Goal: Entertainment & Leisure: Browse casually

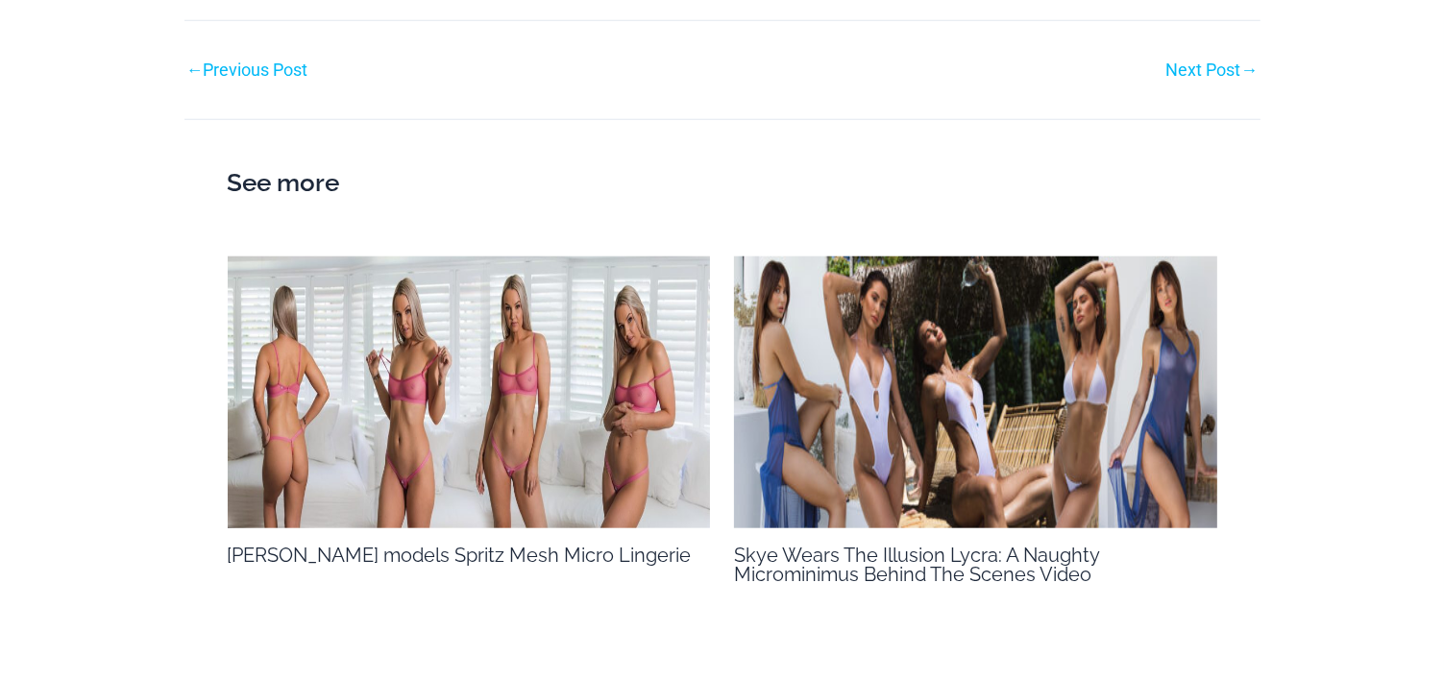
scroll to position [1794, 0]
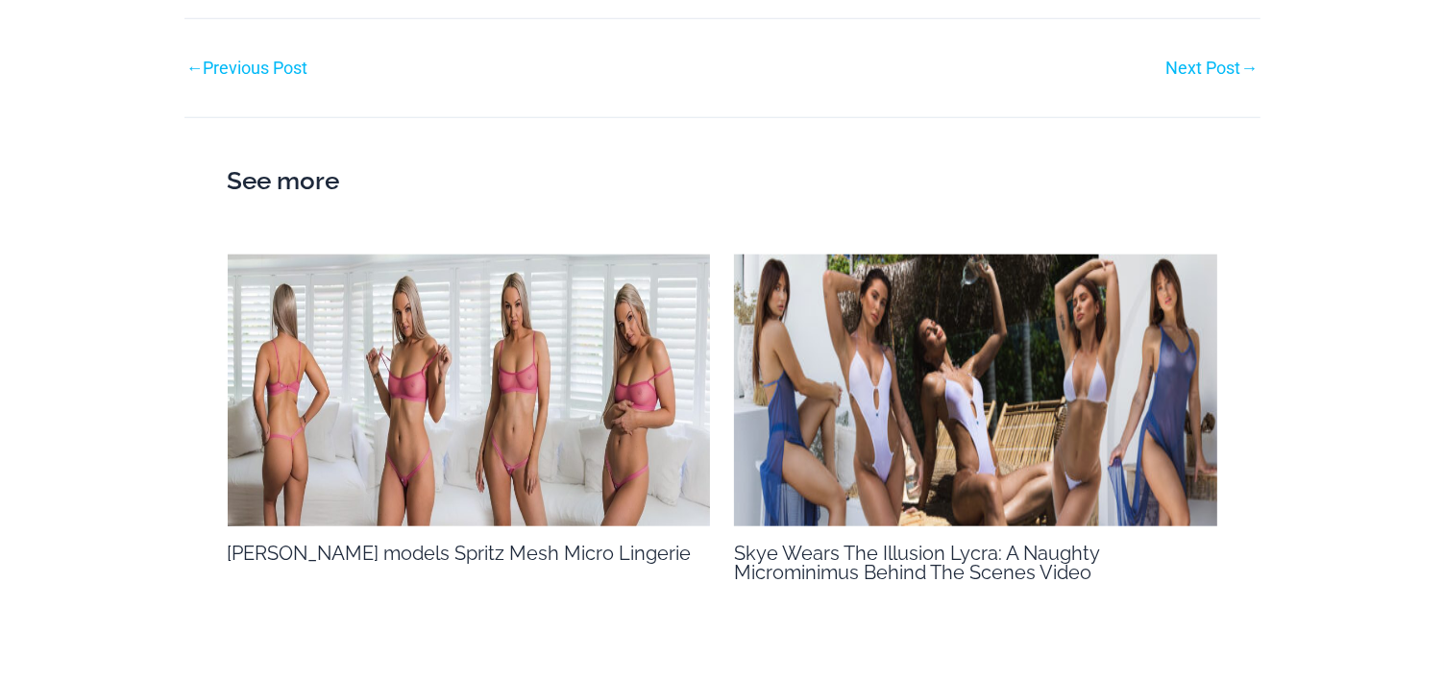
click at [1229, 567] on div "See more Sammy models Spritz Mesh Micro Lingerie Behind the Scenes / By otoadmi…" at bounding box center [722, 379] width 1076 height 525
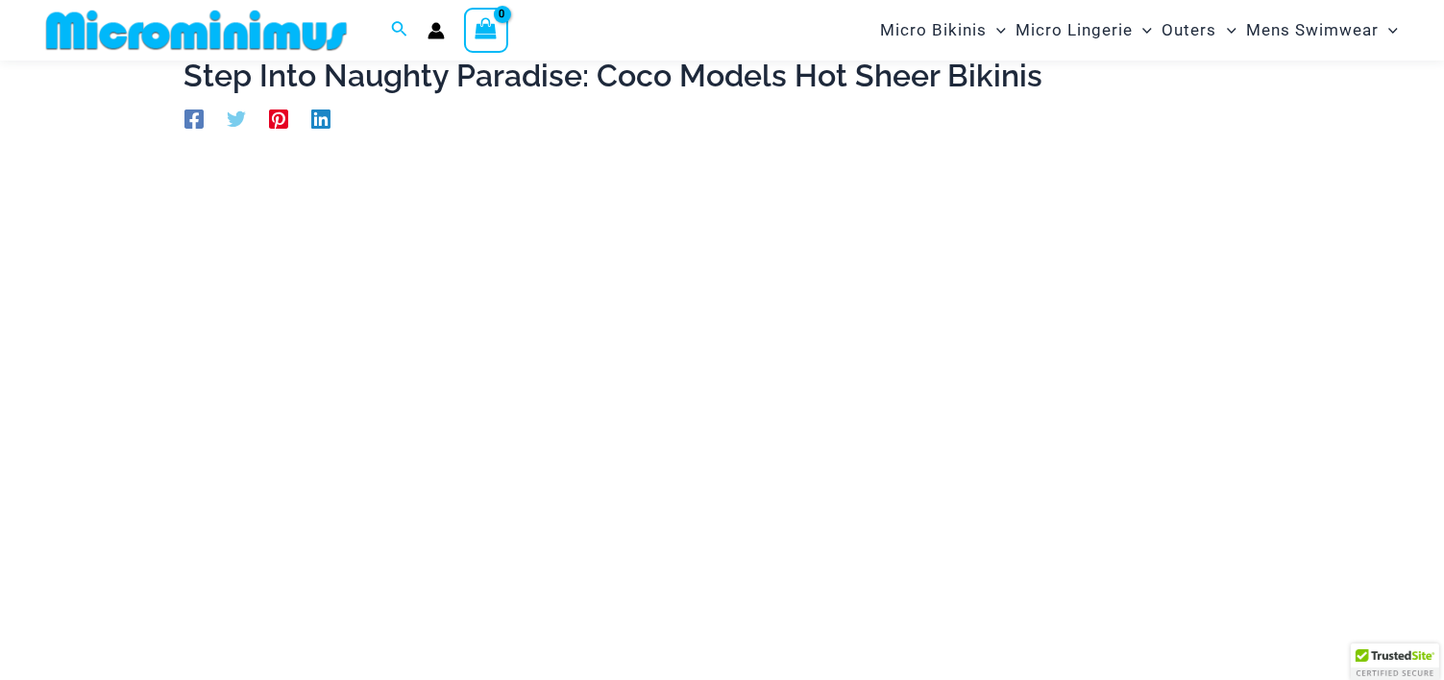
scroll to position [106, 0]
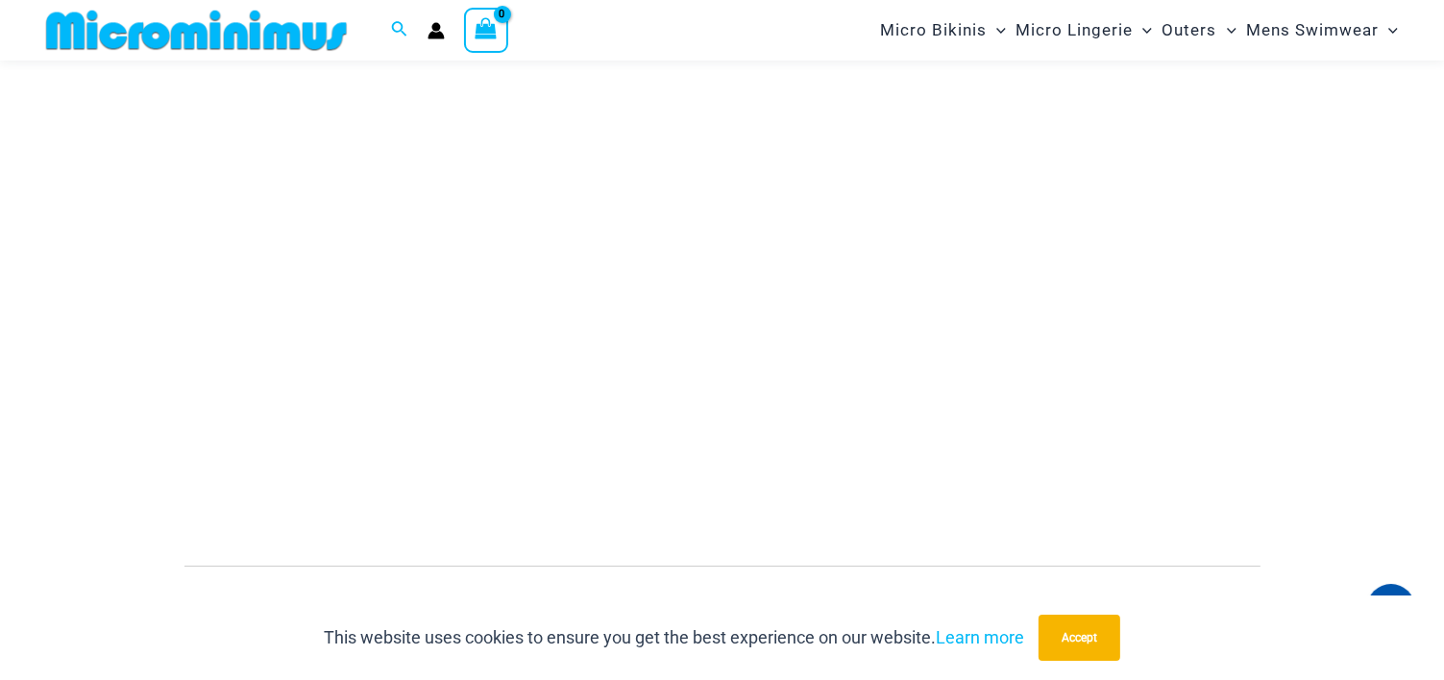
scroll to position [308, 0]
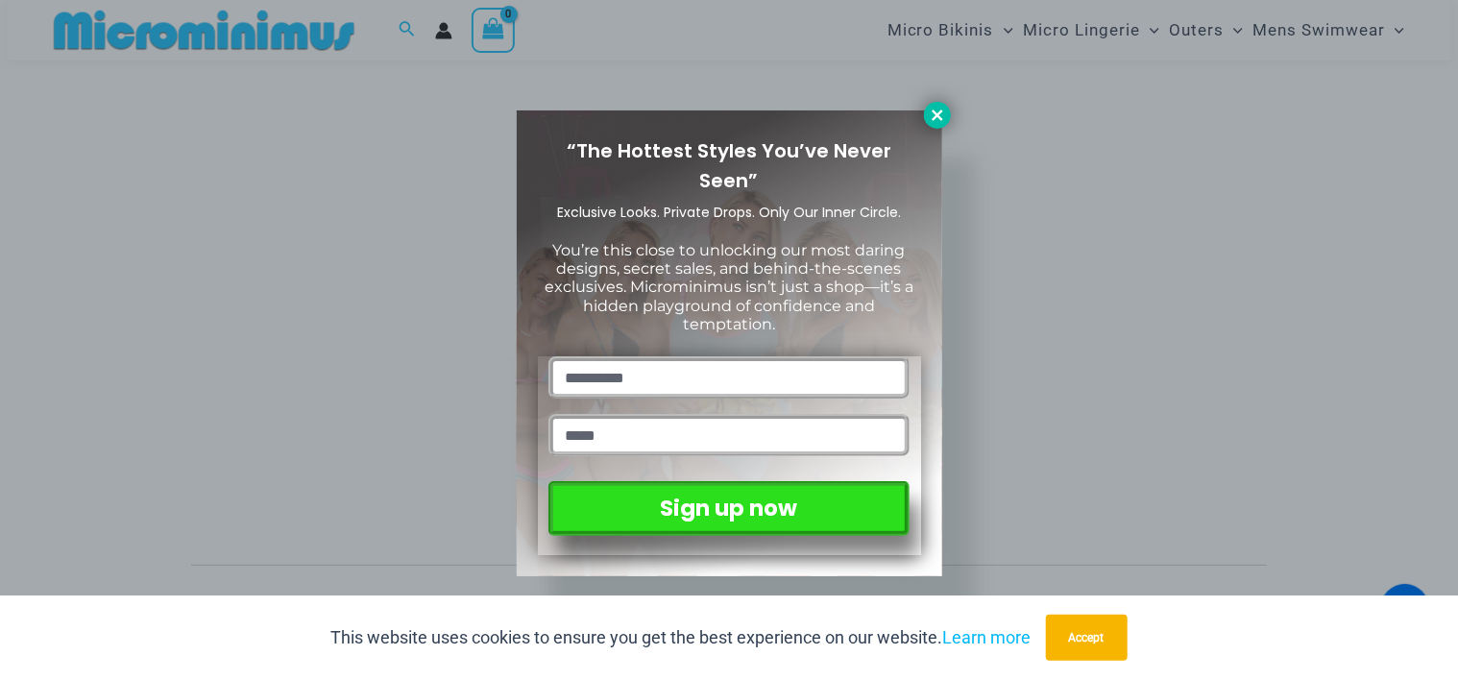
click at [935, 109] on icon at bounding box center [937, 115] width 17 height 17
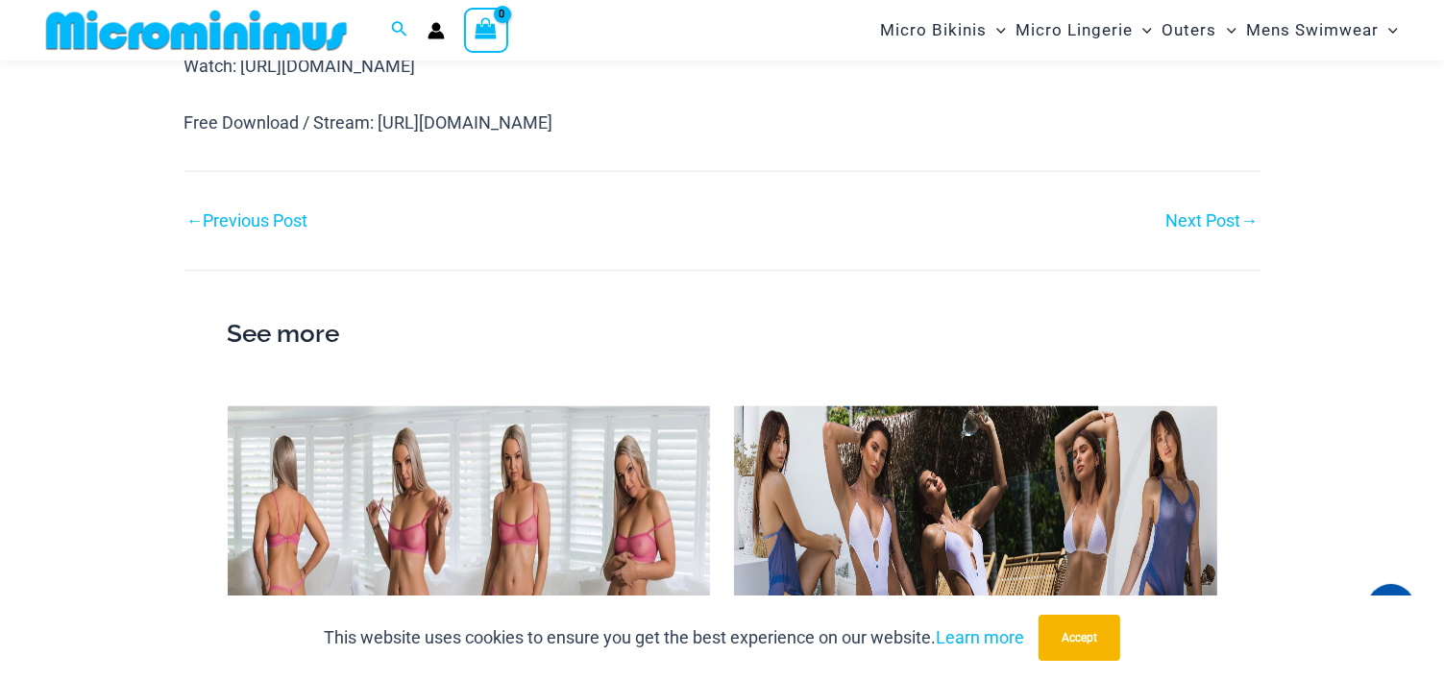
scroll to position [1640, 0]
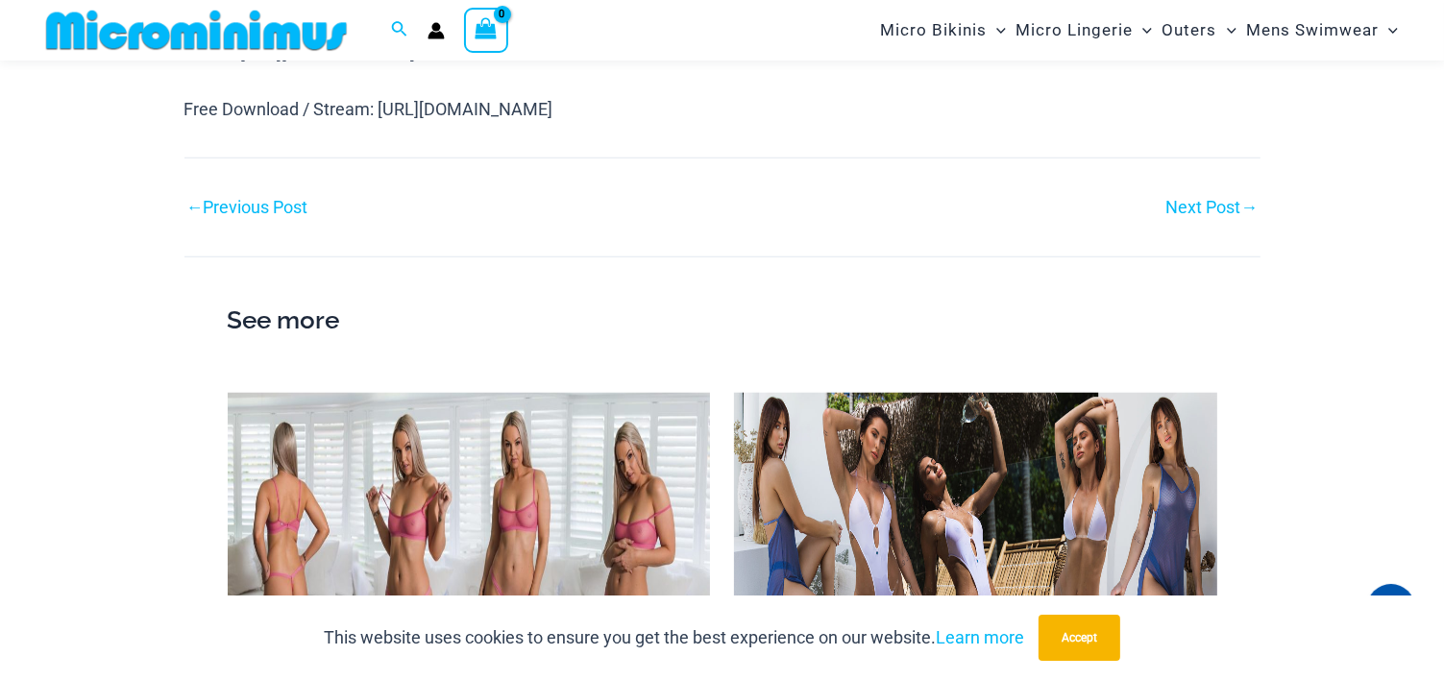
click at [1216, 215] on link "Next Post →" at bounding box center [1212, 207] width 92 height 17
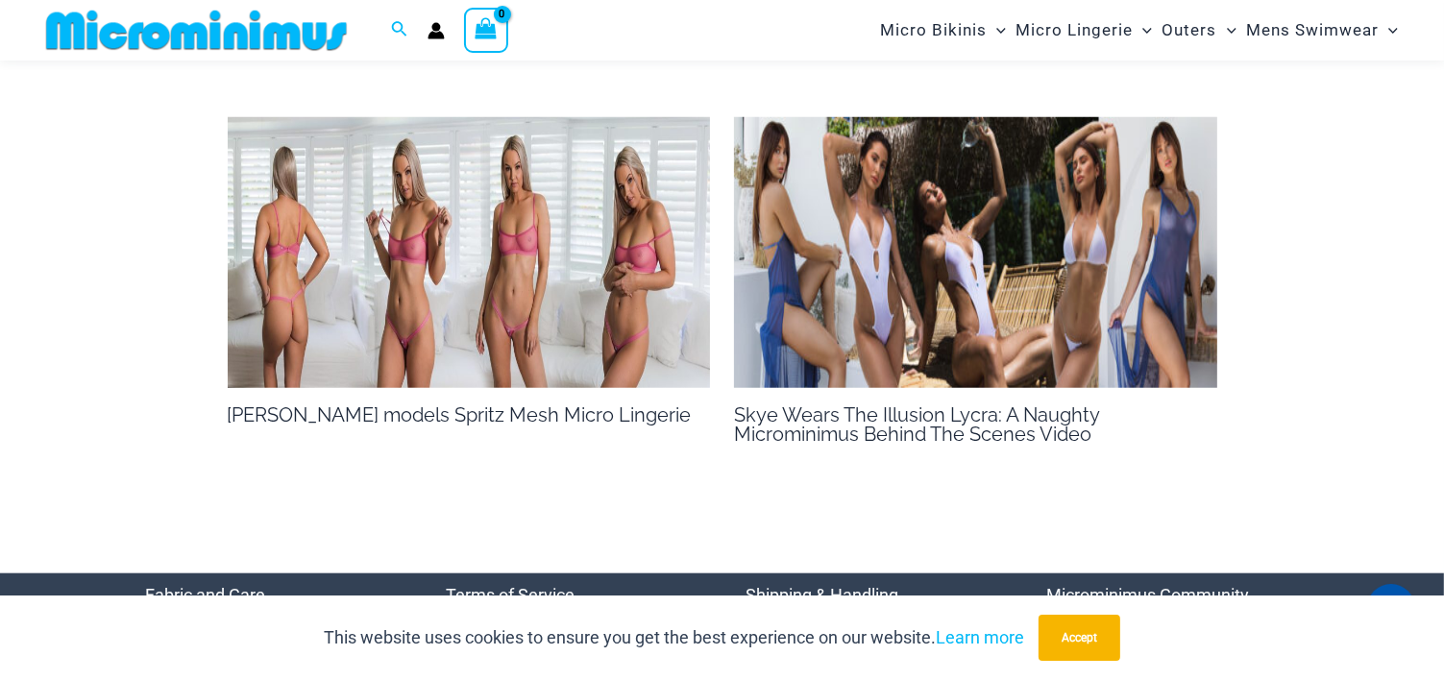
scroll to position [1686, 0]
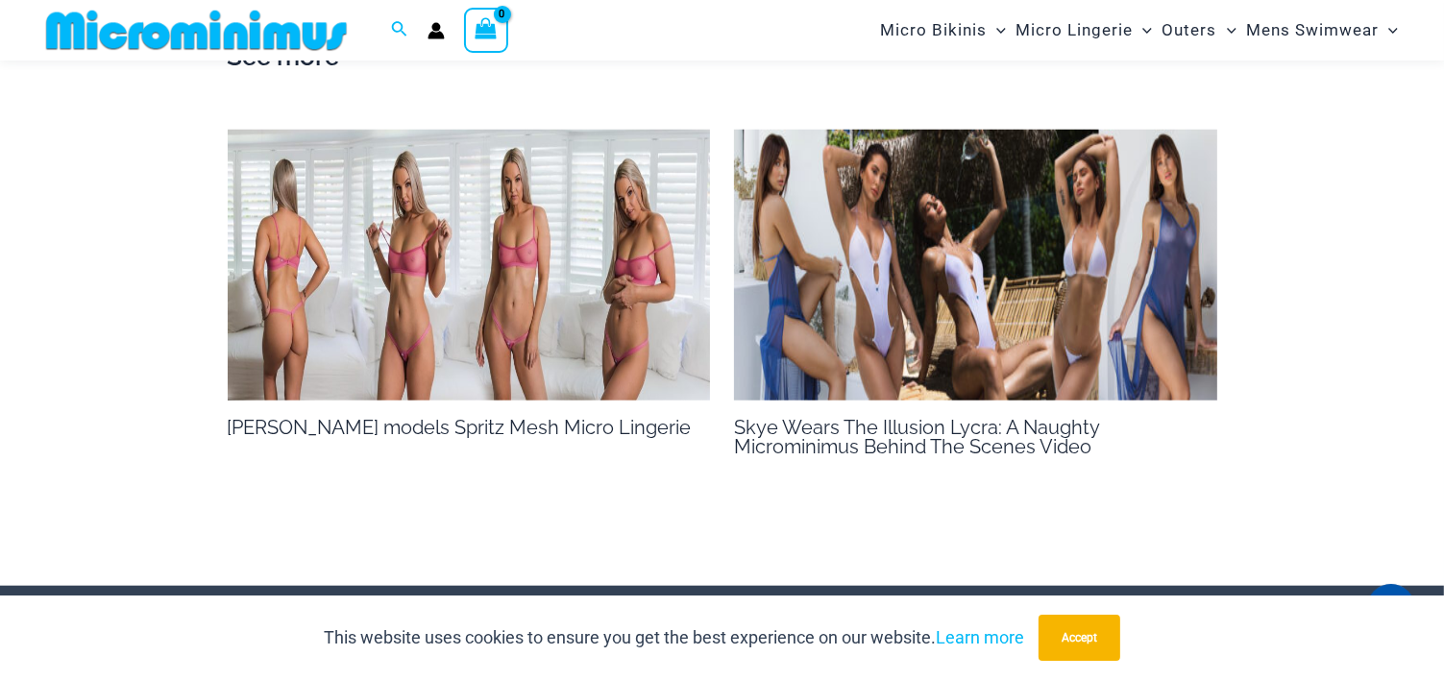
click at [494, 276] on img at bounding box center [469, 266] width 483 height 272
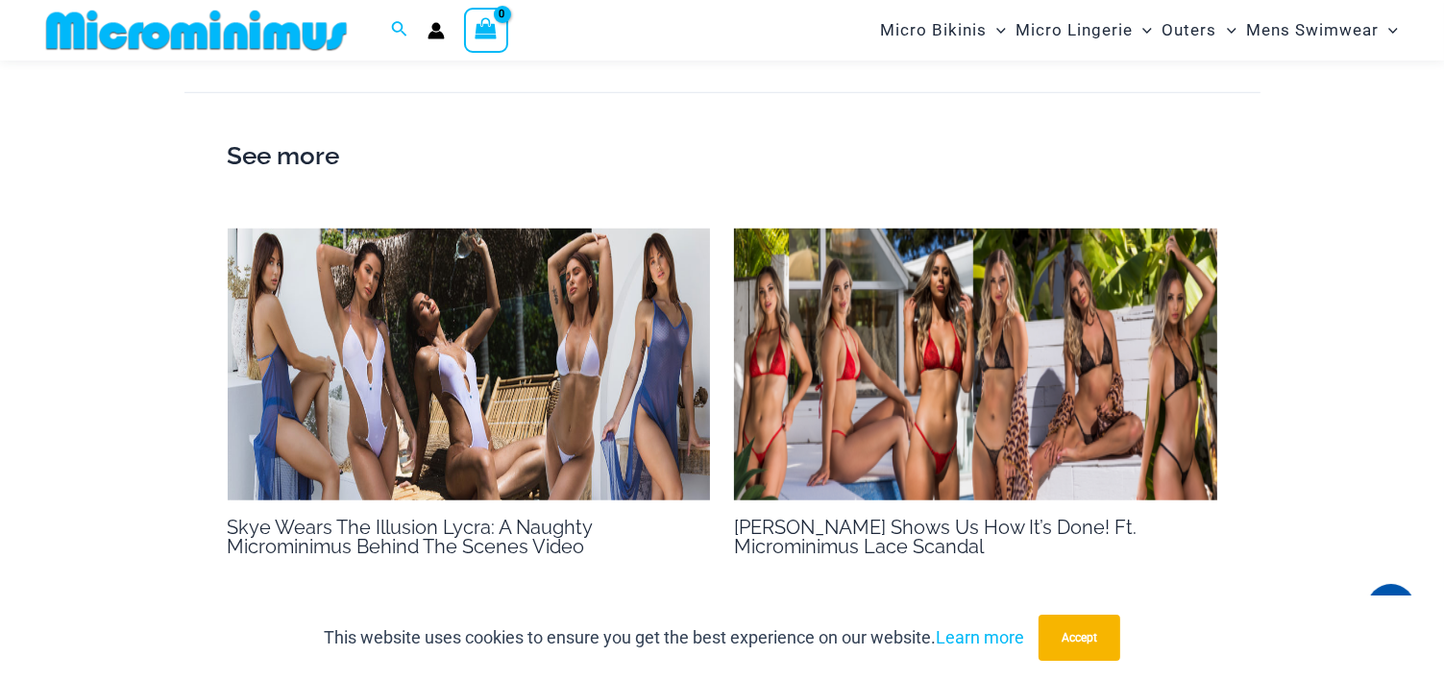
scroll to position [1469, 0]
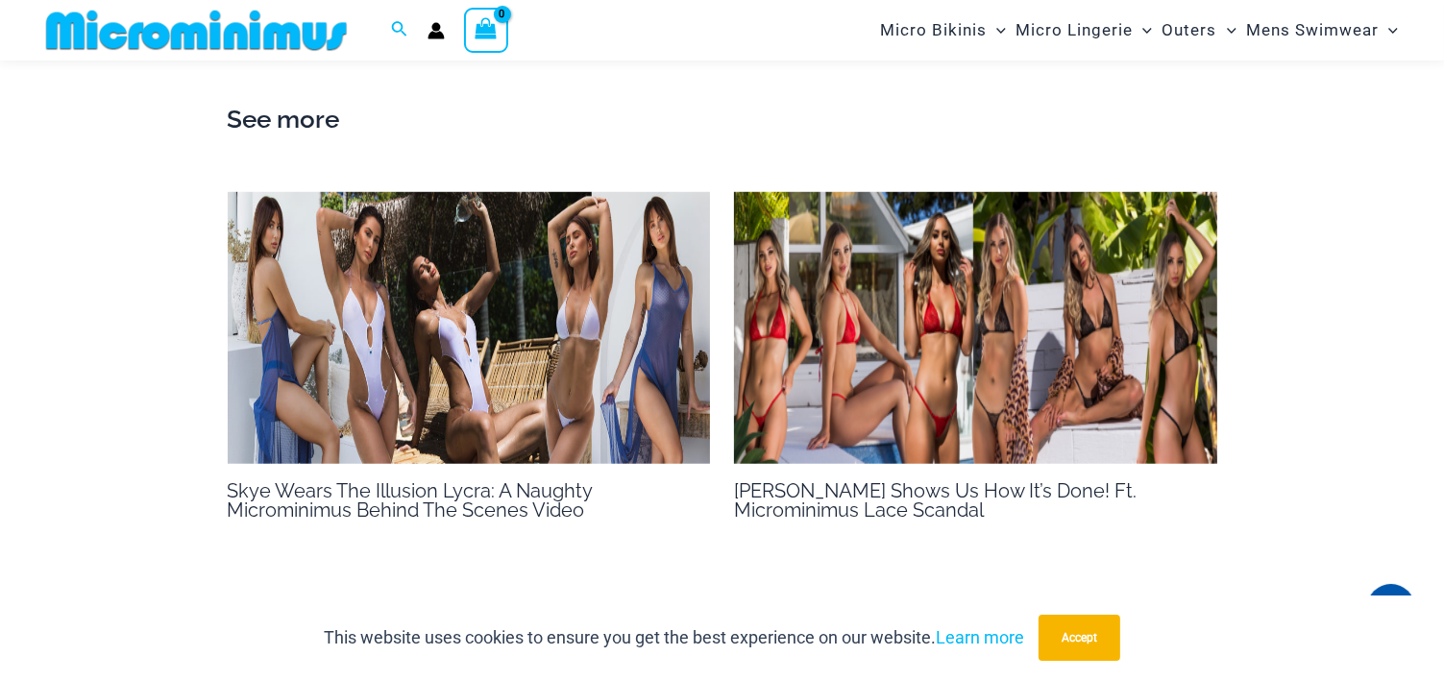
click at [980, 388] on img at bounding box center [975, 328] width 483 height 272
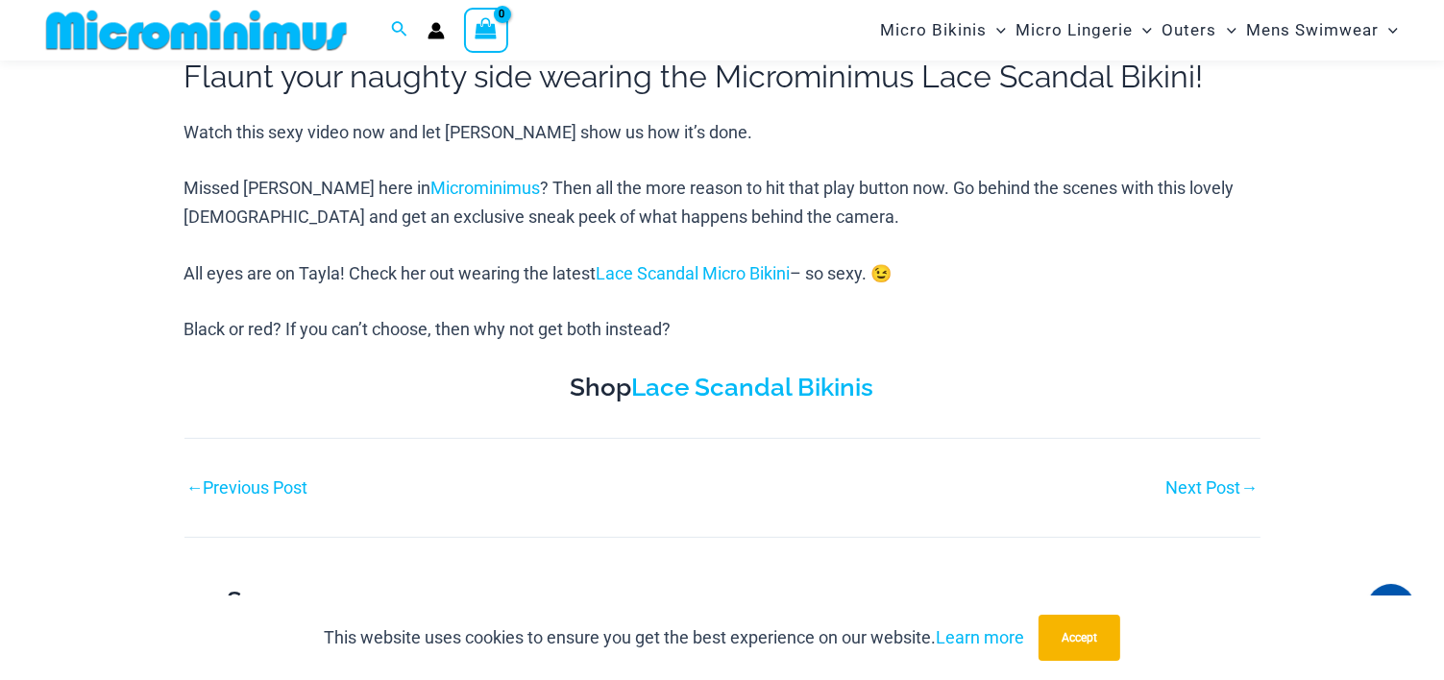
scroll to position [858, 0]
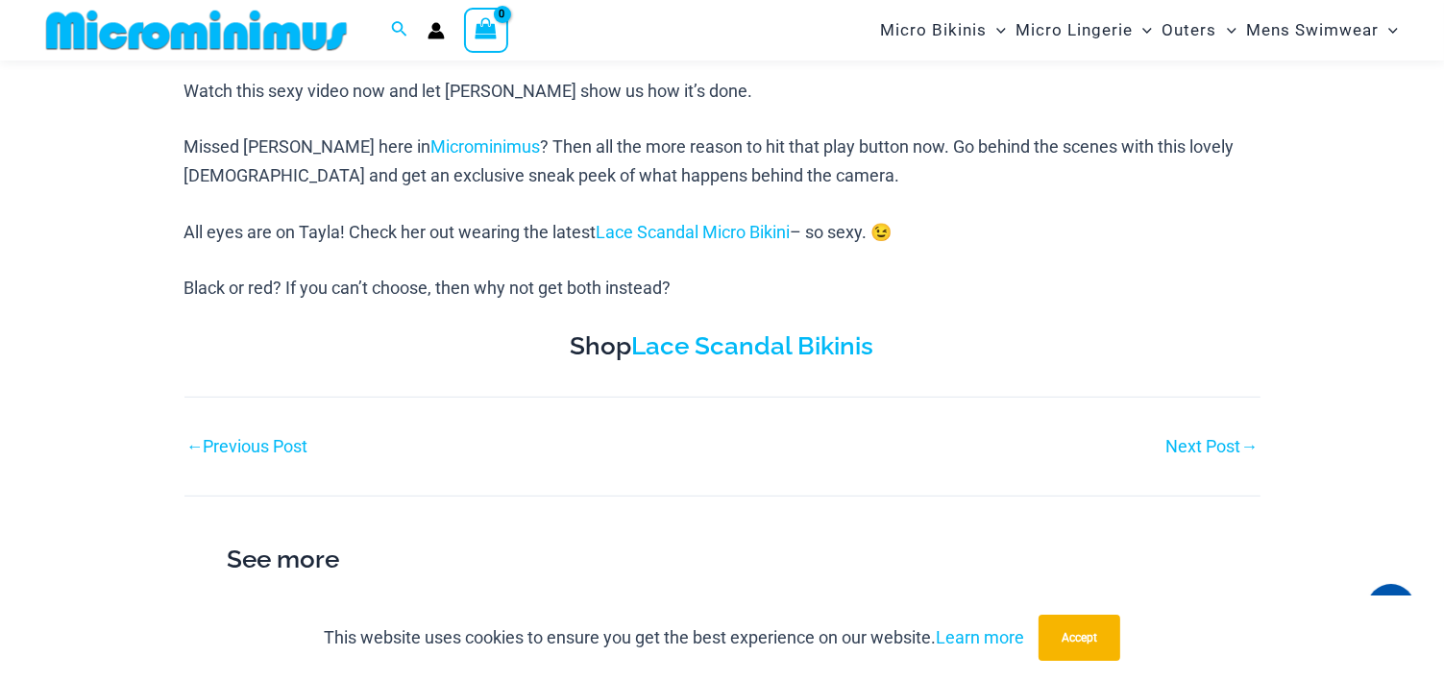
click at [1227, 449] on link "Next Post →" at bounding box center [1212, 446] width 92 height 17
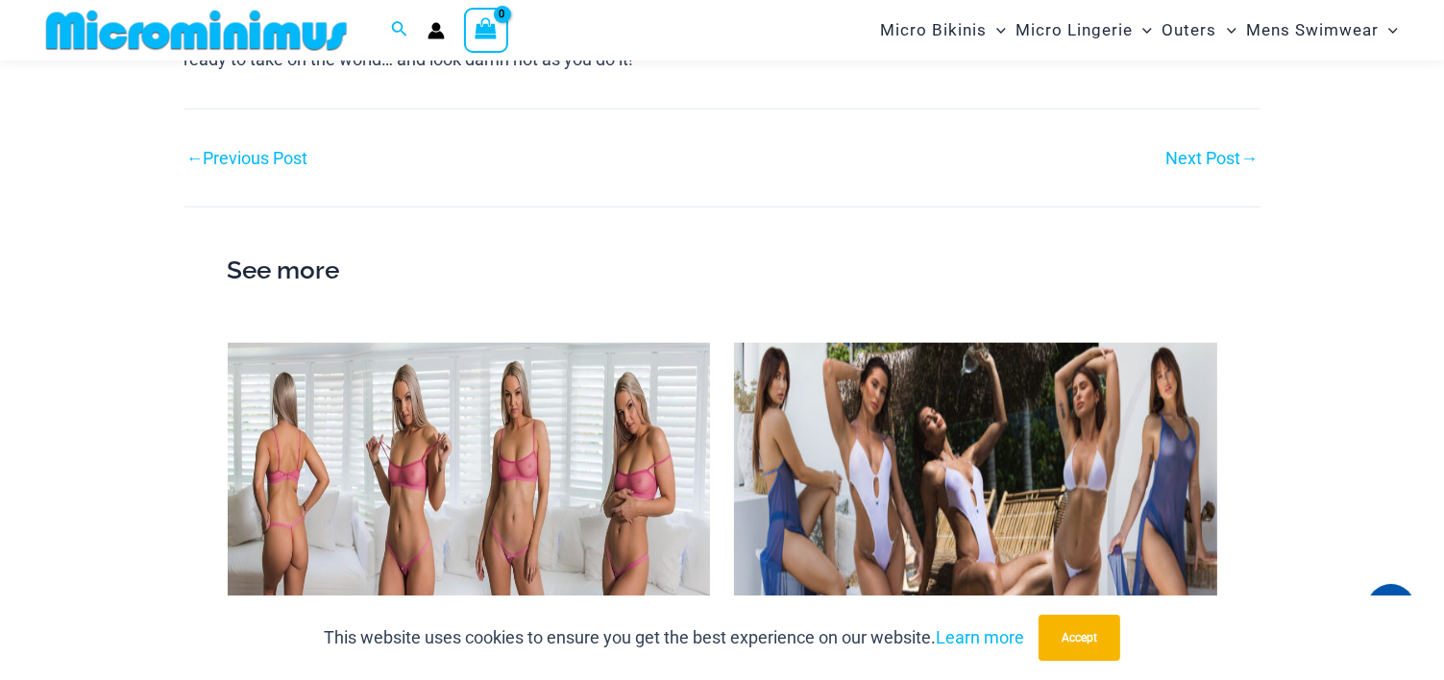
scroll to position [1480, 0]
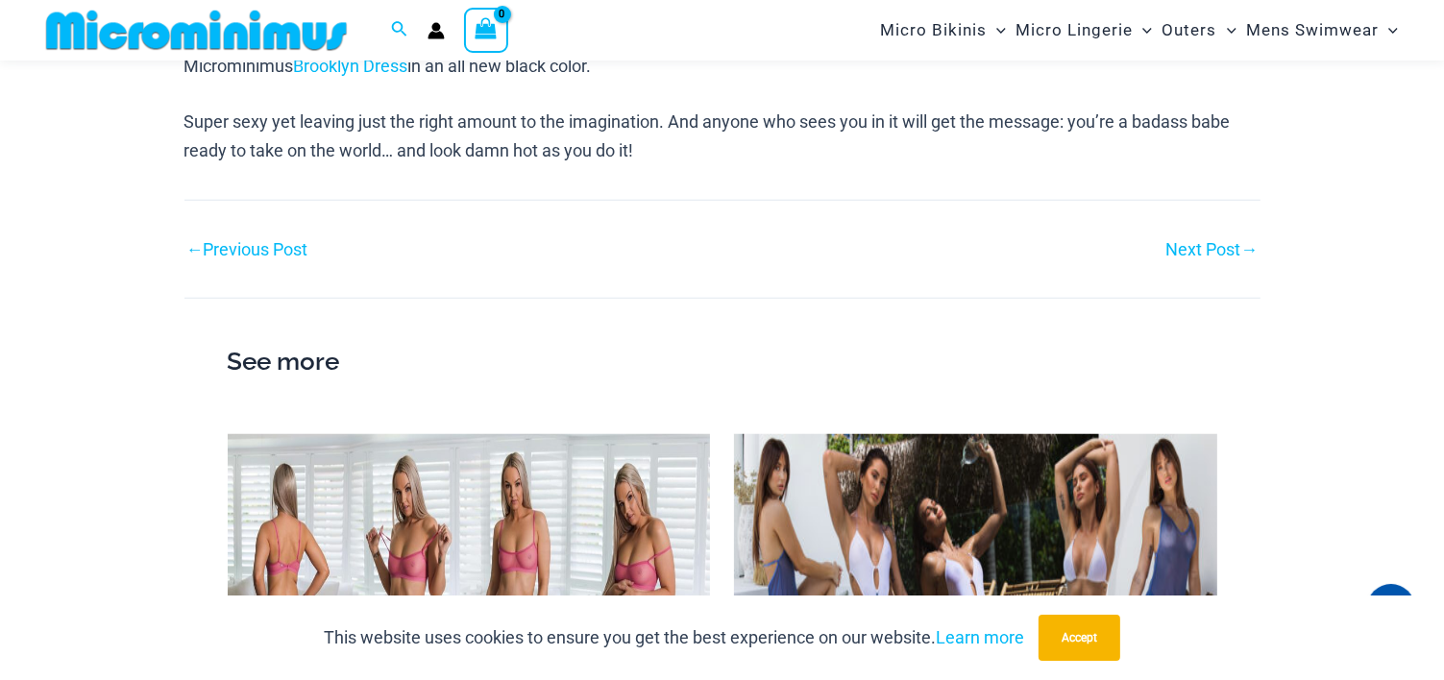
click at [1230, 241] on link "Next Post →" at bounding box center [1212, 249] width 92 height 17
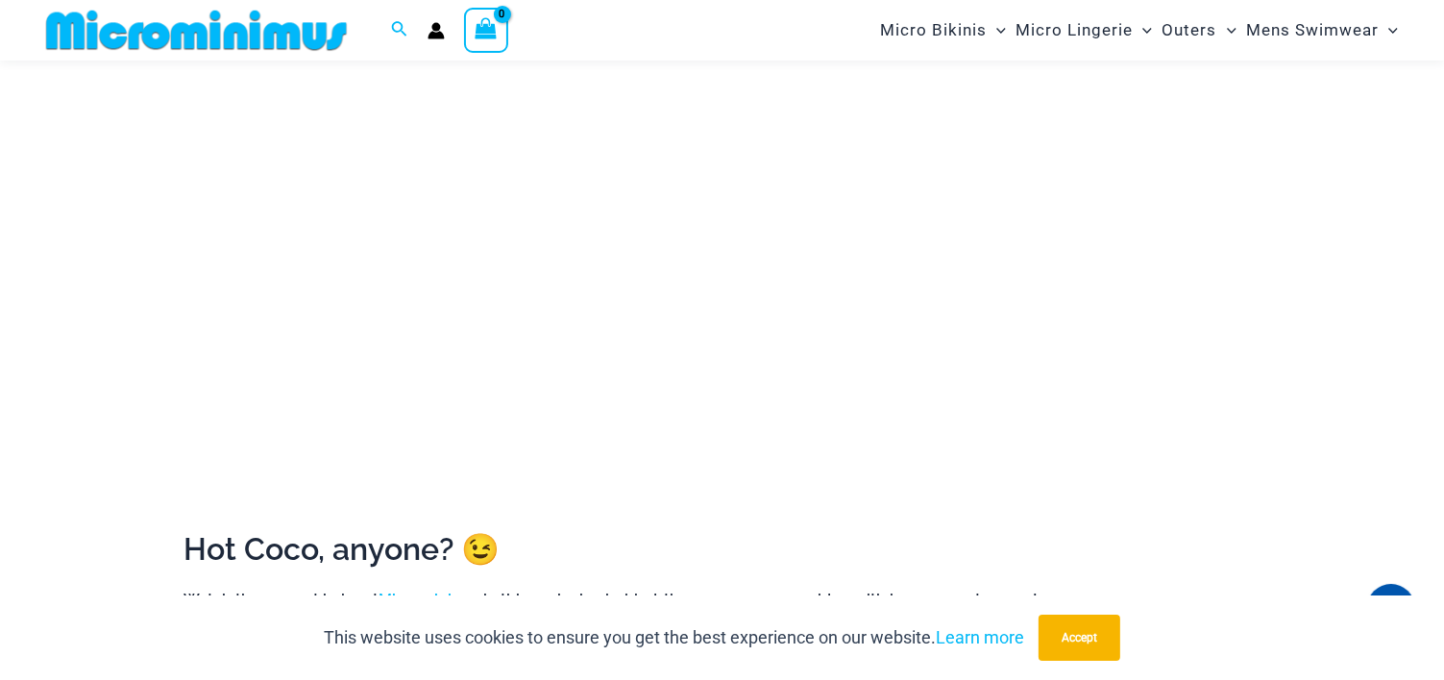
scroll to position [384, 0]
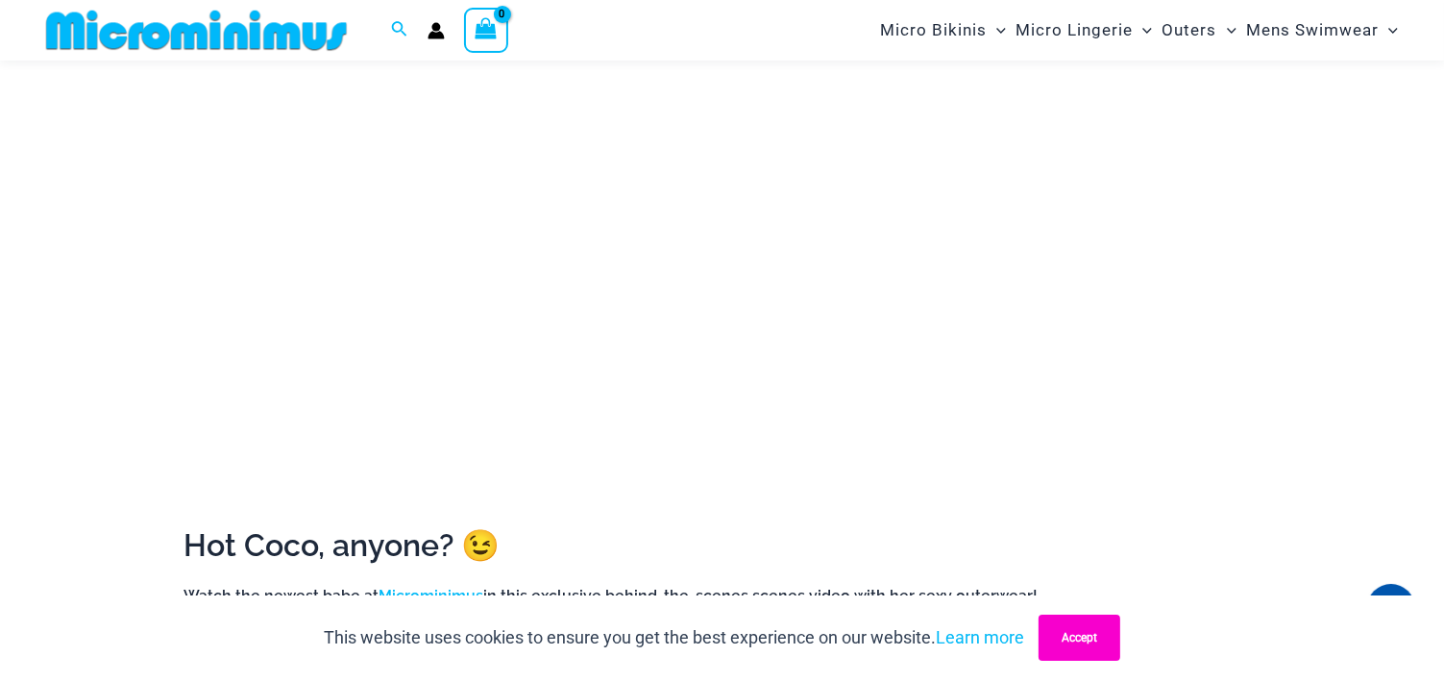
click at [1092, 638] on button "Accept" at bounding box center [1079, 638] width 82 height 46
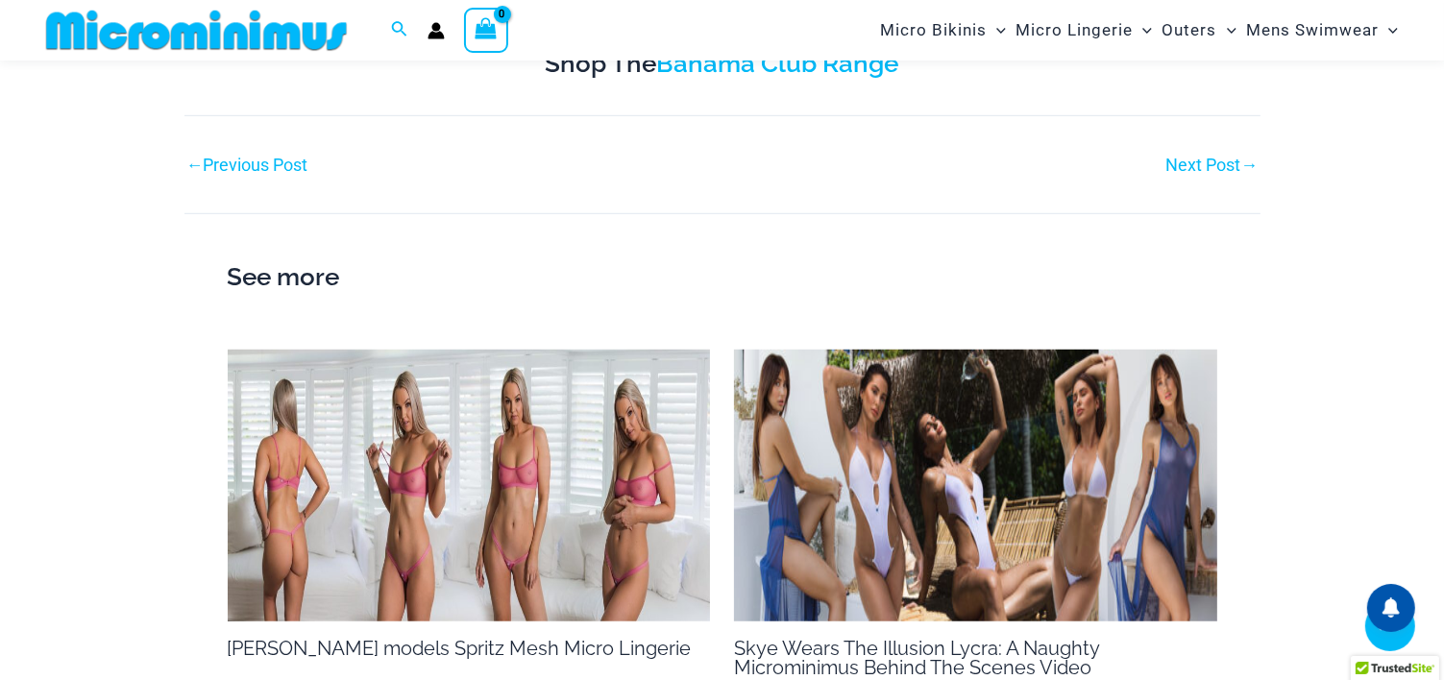
scroll to position [1214, 0]
click at [1206, 164] on link "Next Post →" at bounding box center [1212, 166] width 92 height 17
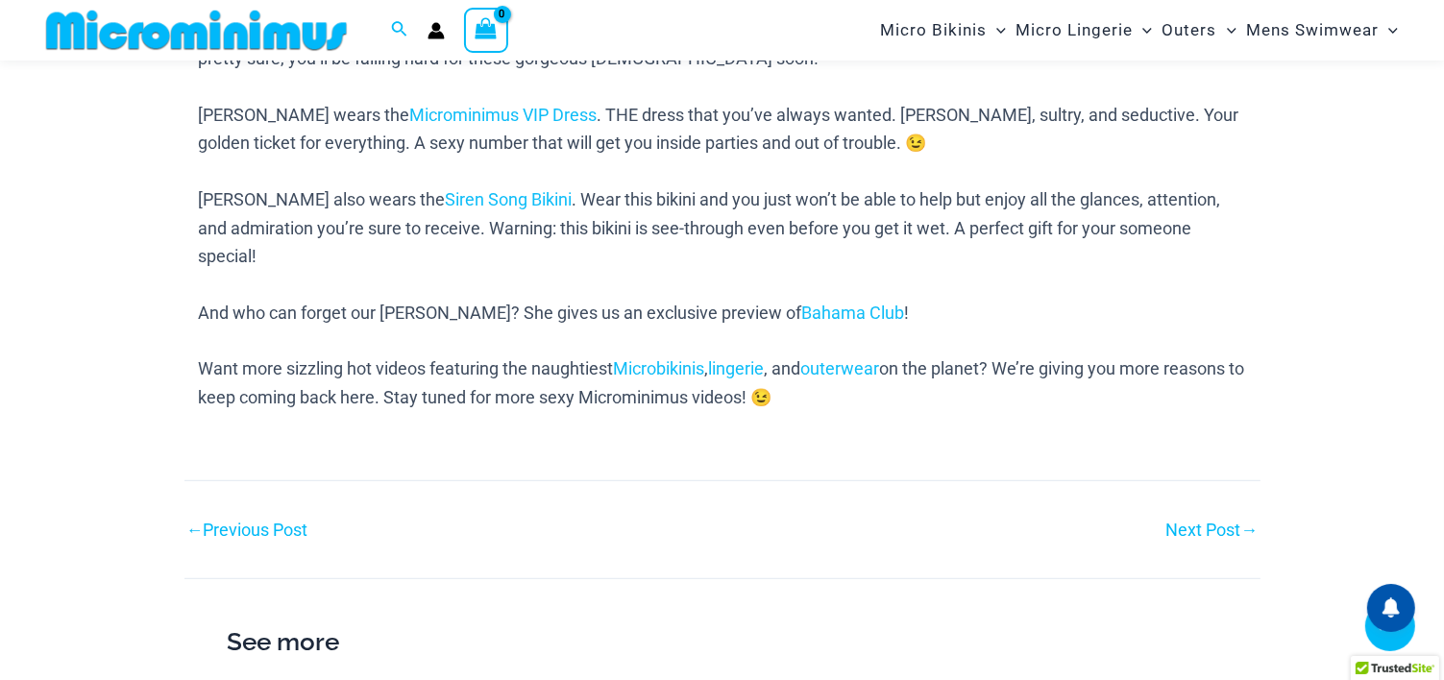
scroll to position [977, 0]
click at [1207, 521] on link "Next Post →" at bounding box center [1212, 529] width 92 height 17
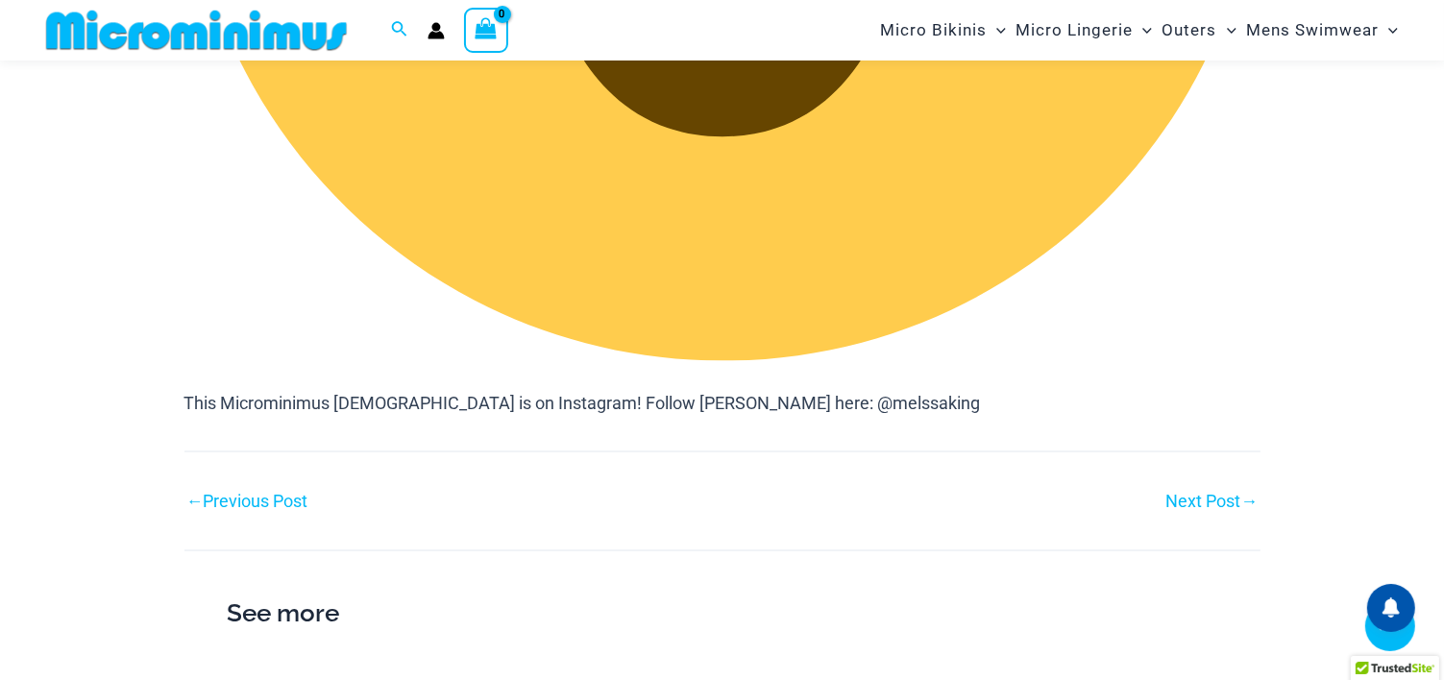
scroll to position [3054, 0]
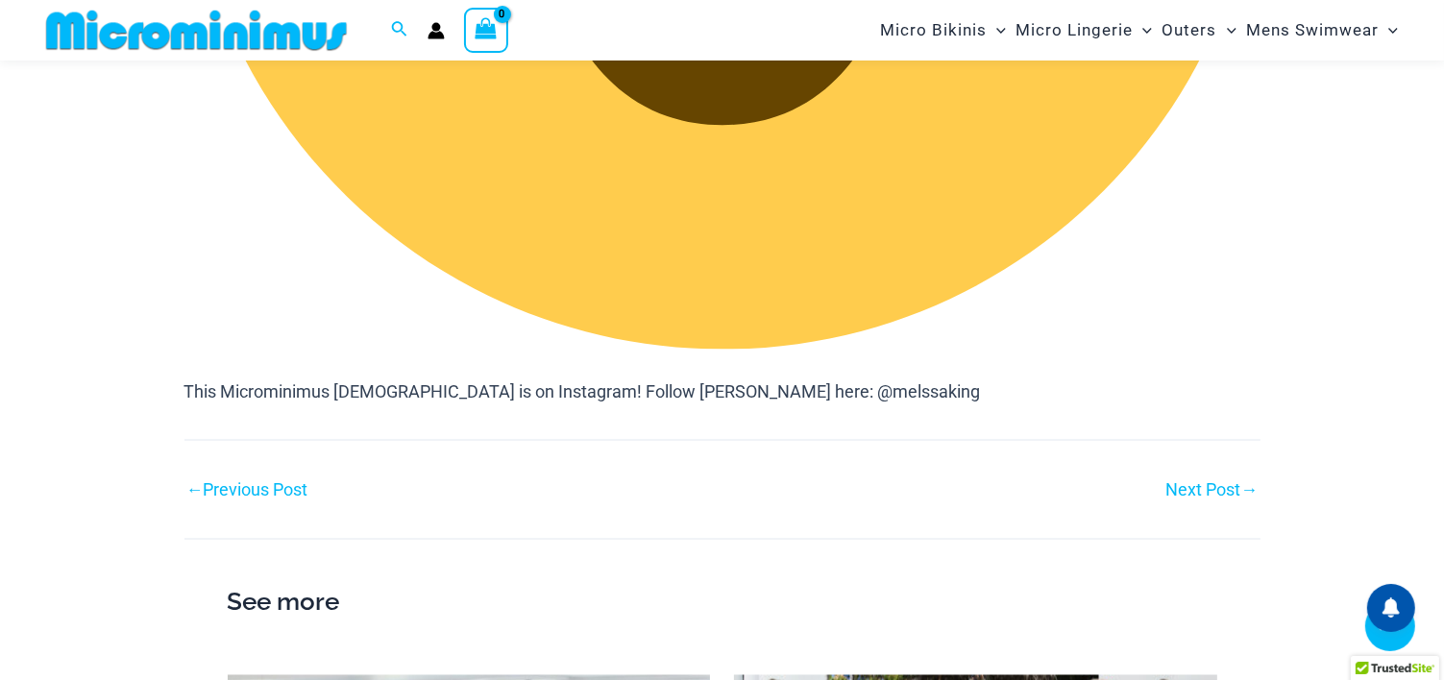
click at [1214, 491] on link "Next Post →" at bounding box center [1212, 489] width 92 height 17
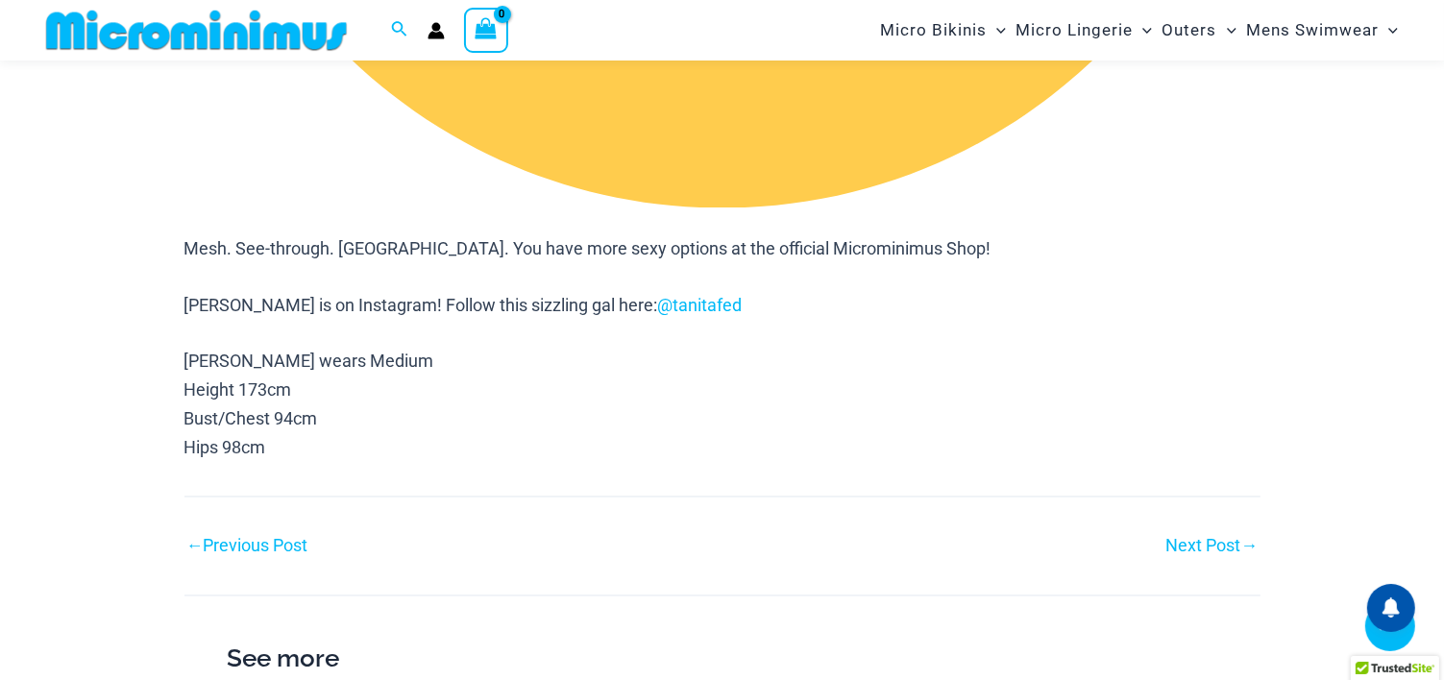
scroll to position [3569, 0]
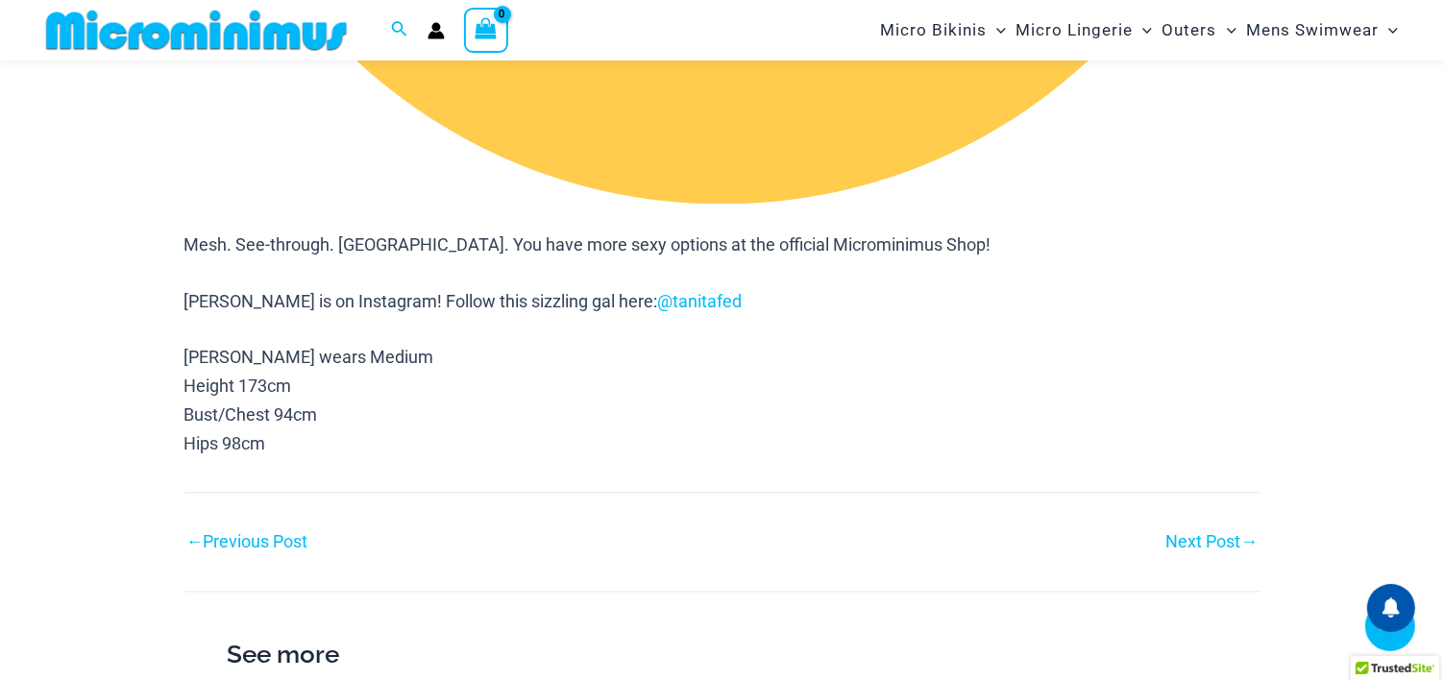
click at [1203, 534] on link "Next Post →" at bounding box center [1212, 542] width 92 height 17
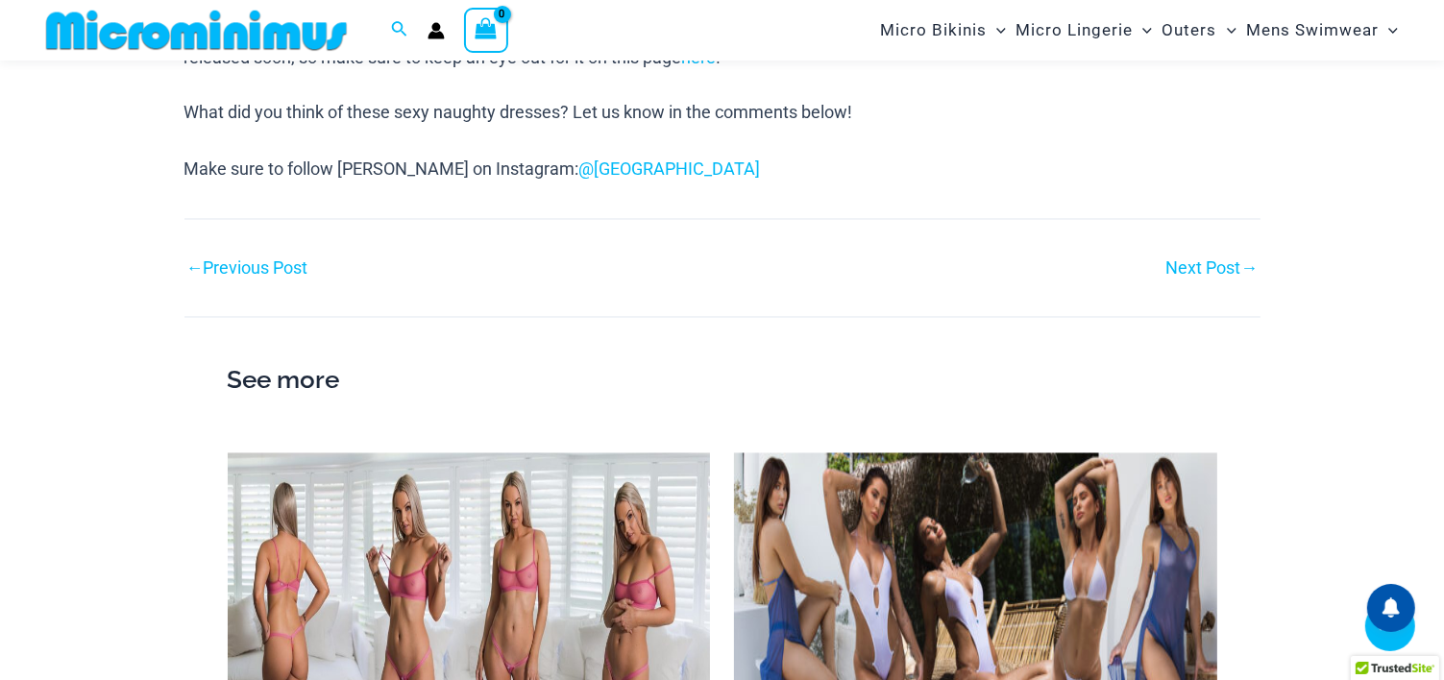
scroll to position [3510, 0]
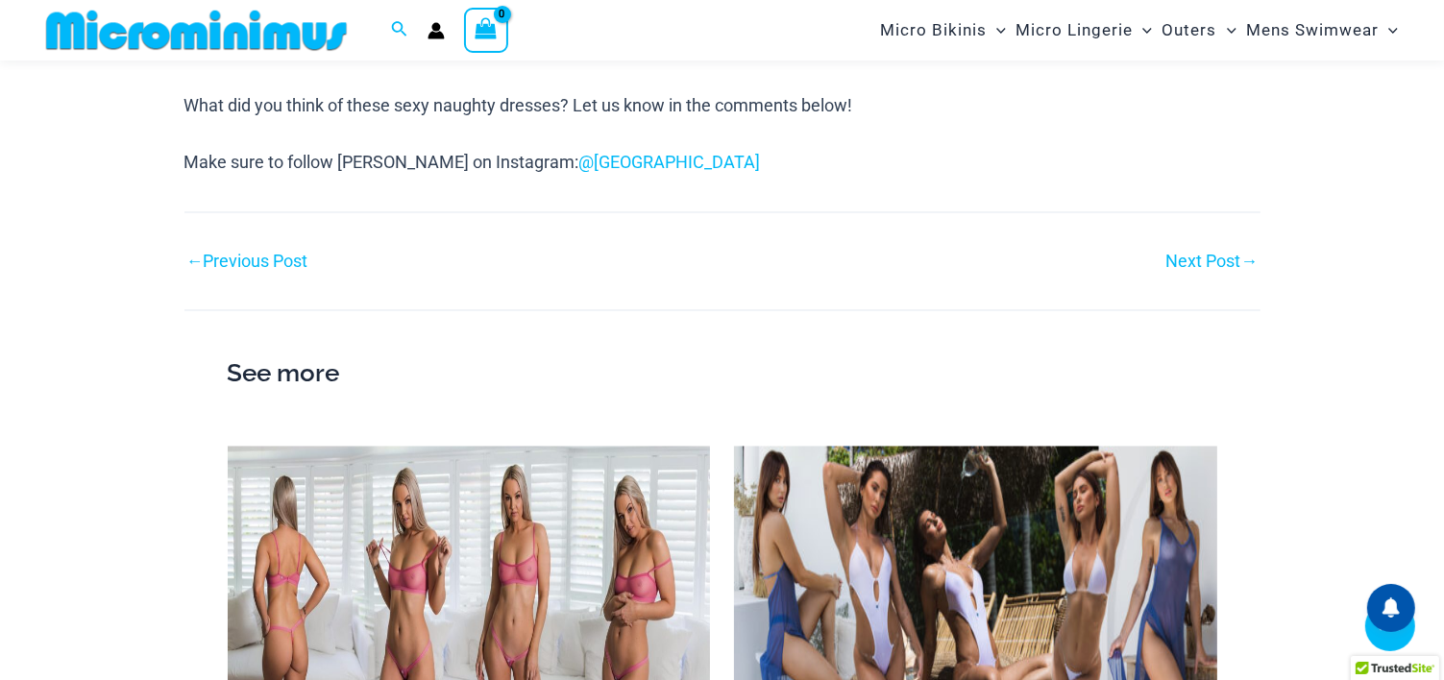
click at [1216, 260] on link "Next Post →" at bounding box center [1212, 262] width 92 height 17
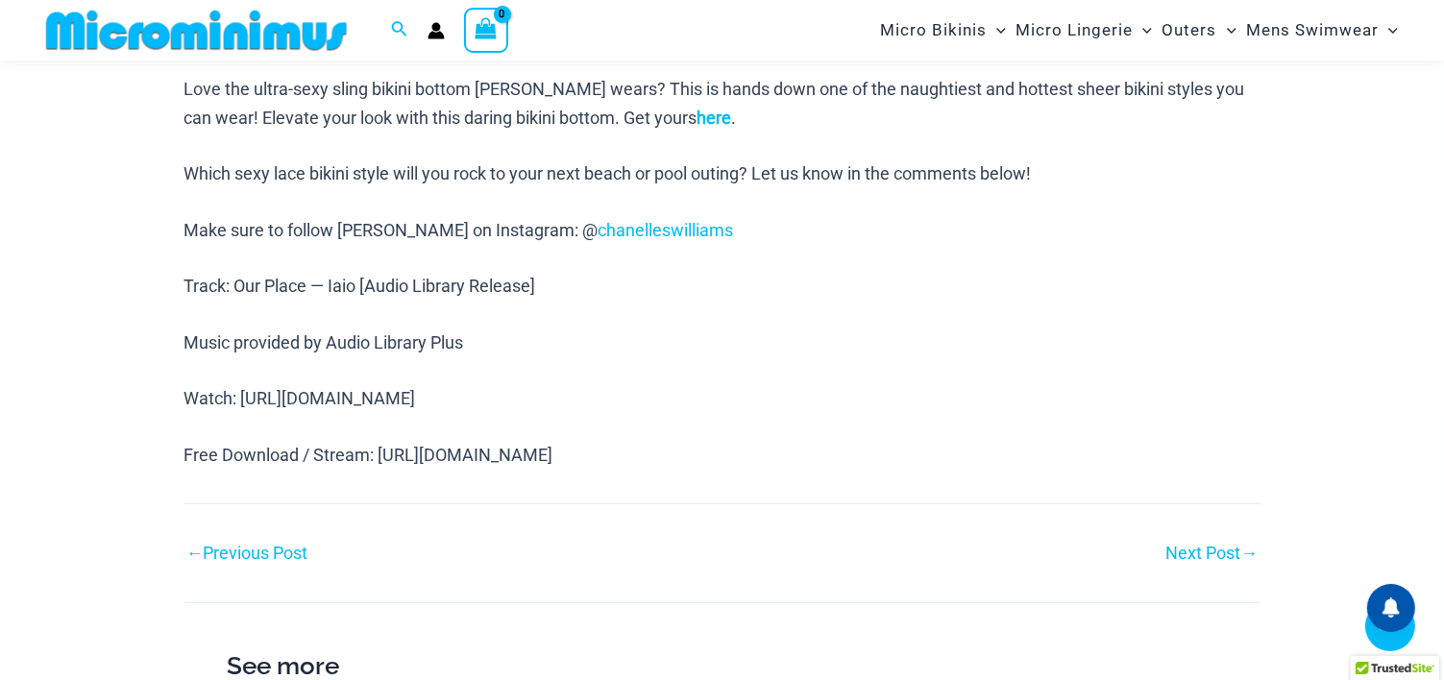
scroll to position [1295, 0]
click at [599, 228] on link "chanelleswilliams" at bounding box center [665, 229] width 135 height 20
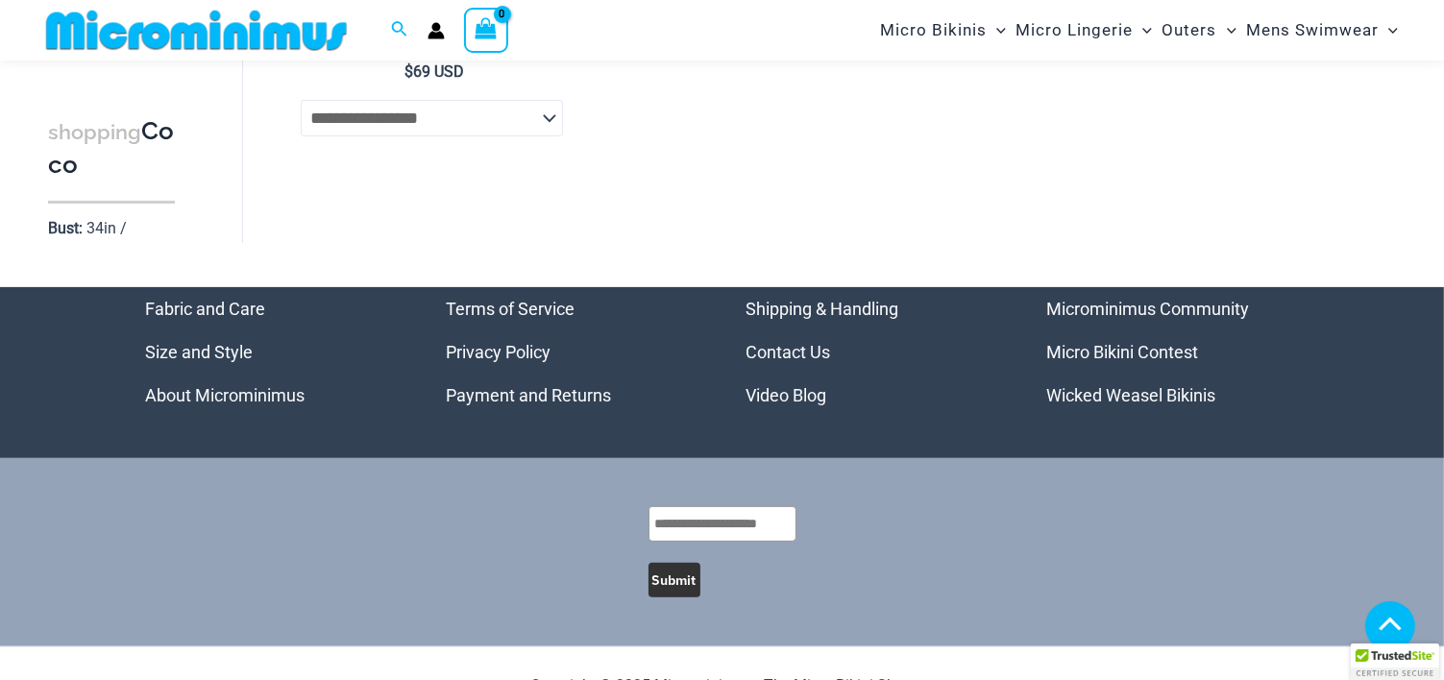
scroll to position [634, 0]
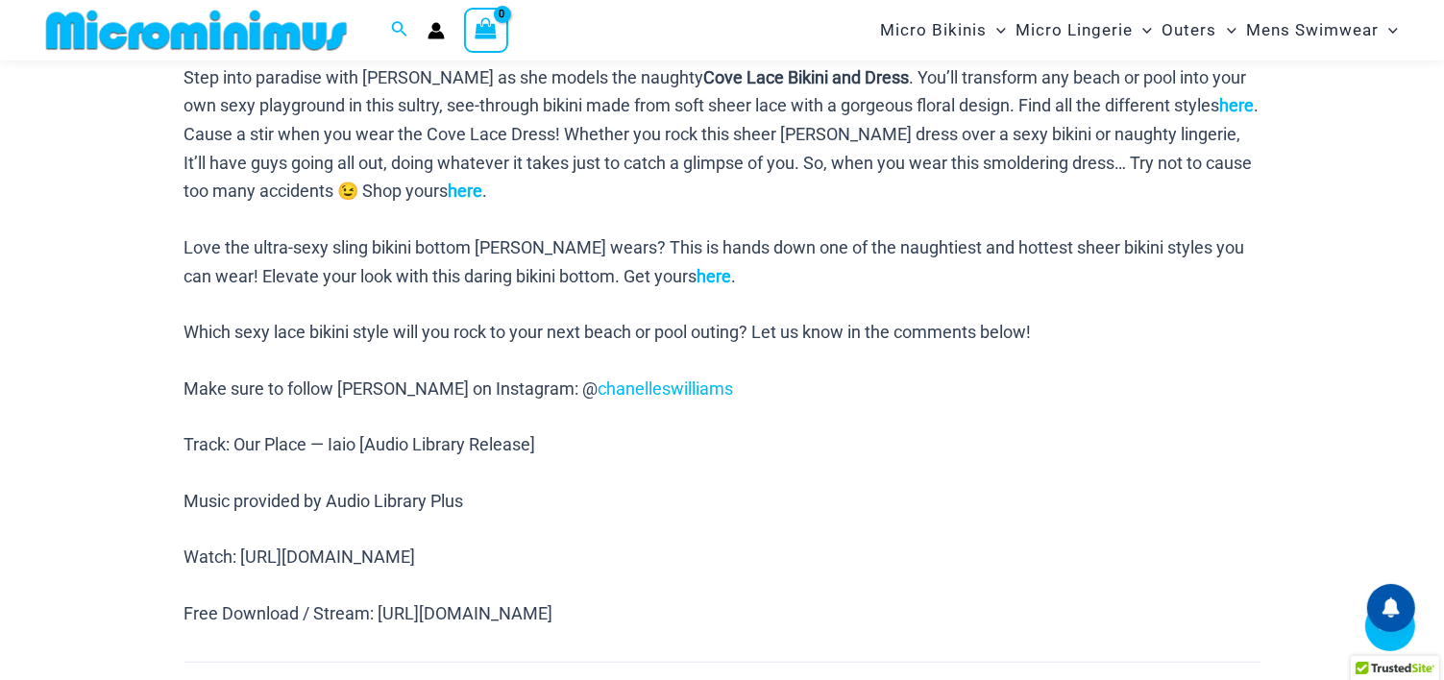
scroll to position [1139, 0]
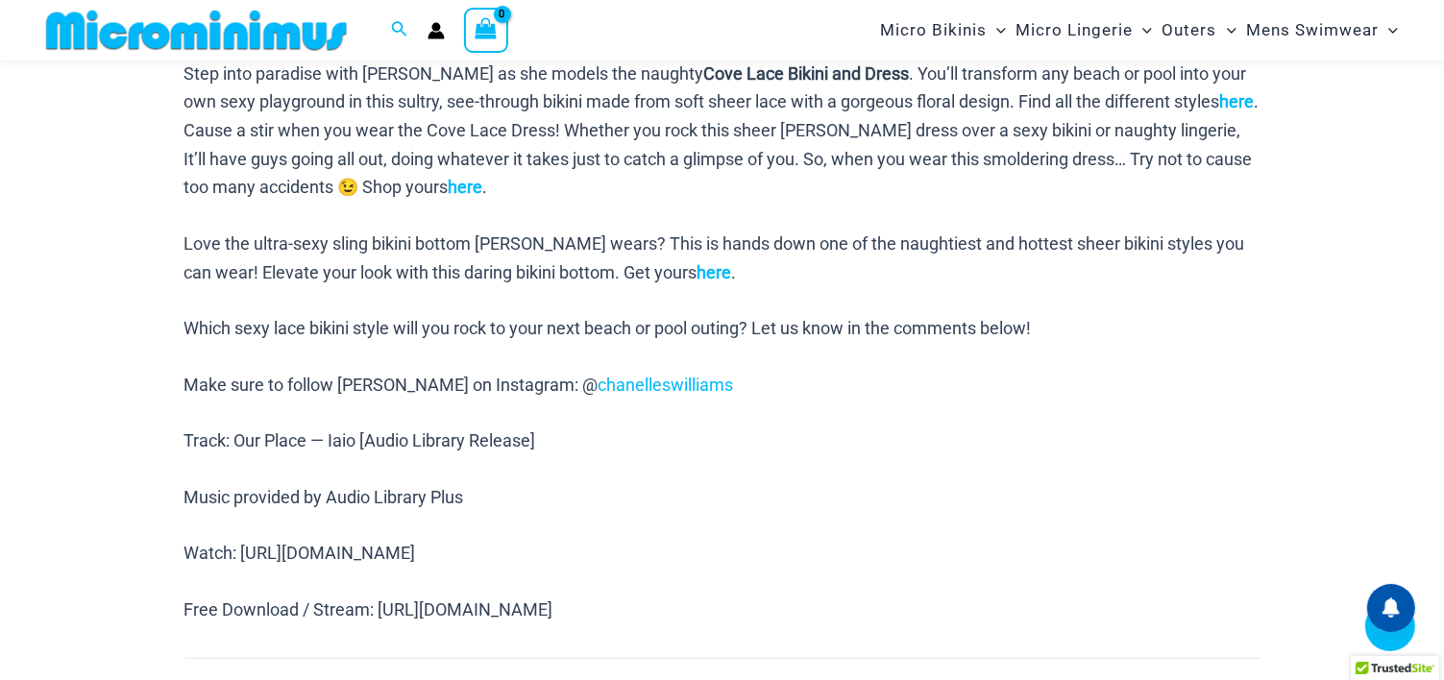
click at [703, 178] on p "Step into paradise with [PERSON_NAME] as she models the naughty Cove Lace Bikin…" at bounding box center [722, 131] width 1076 height 143
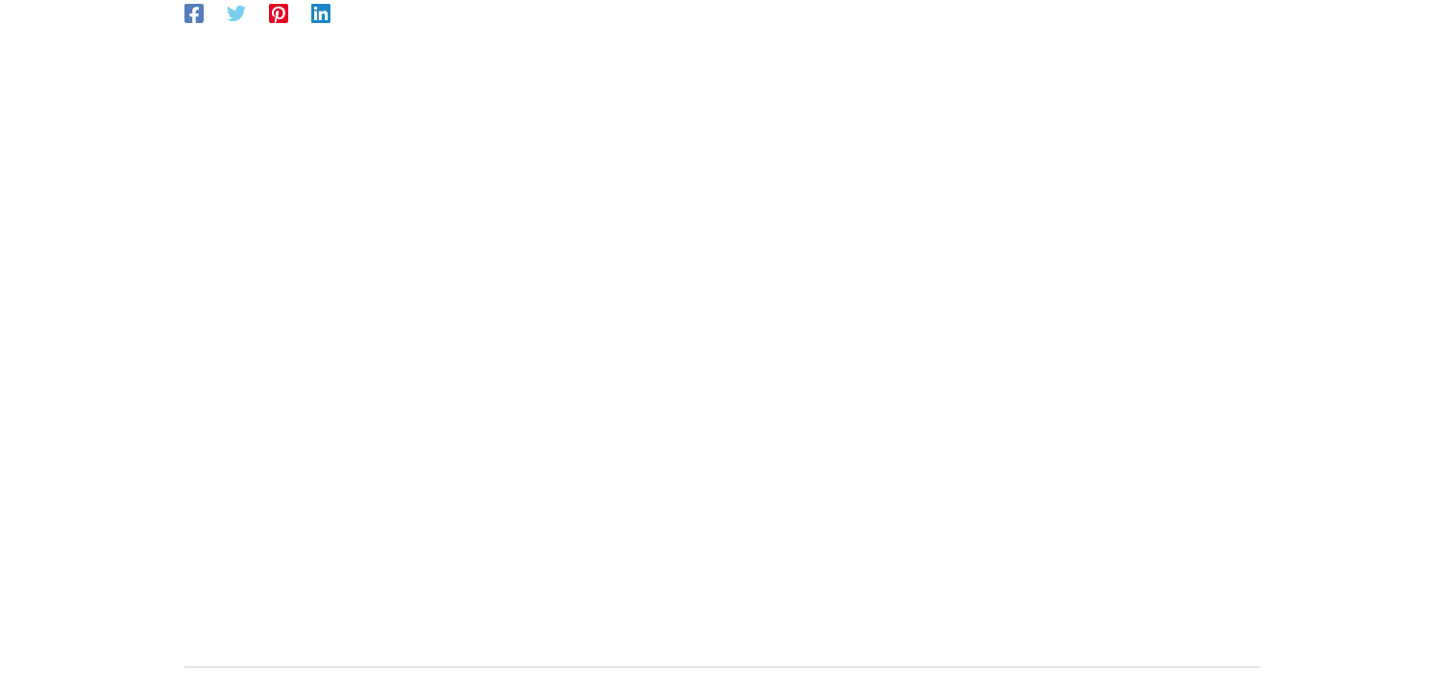
scroll to position [242, 0]
